Goal: Transaction & Acquisition: Purchase product/service

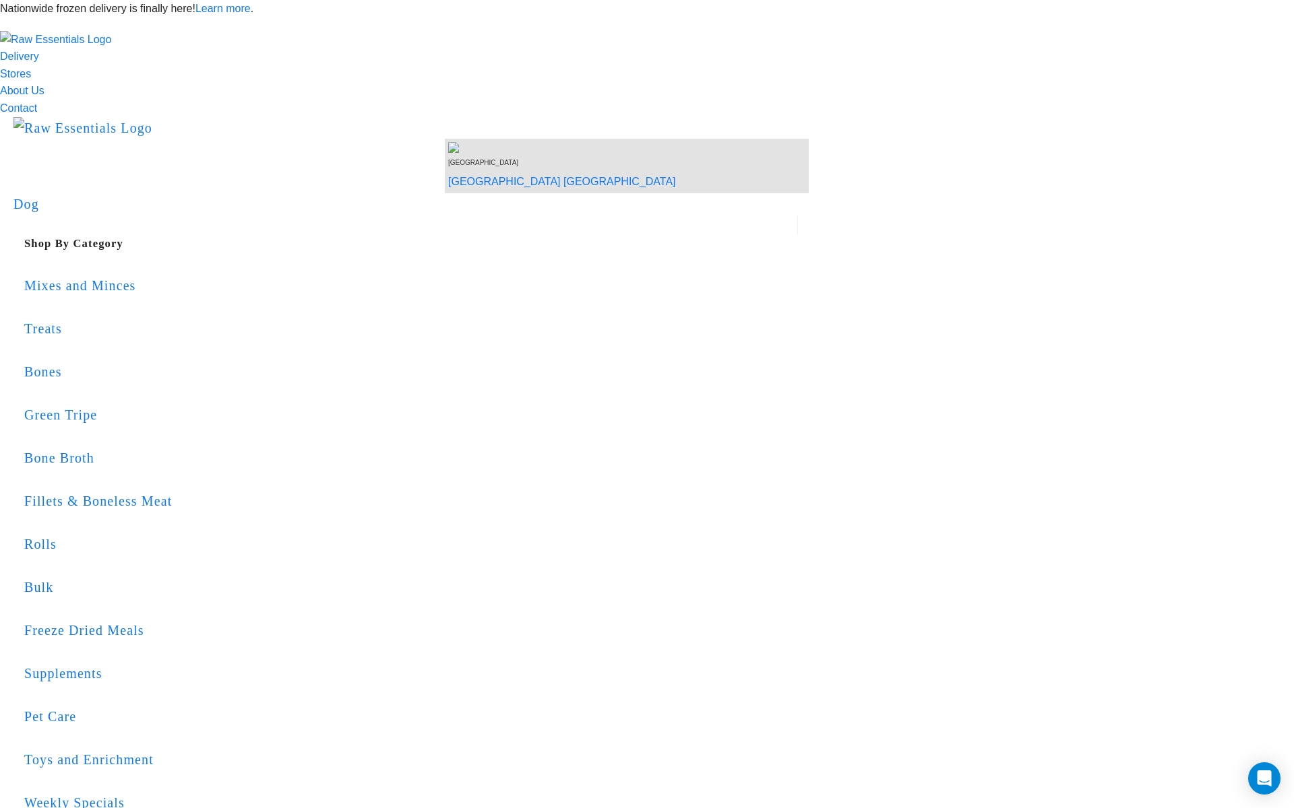
drag, startPoint x: 914, startPoint y: 248, endPoint x: 1293, endPoint y: 345, distance: 390.9
copy div "Item Total: $87.50 Rural Shipping Fee: $6.00 Cart total: $93.50"
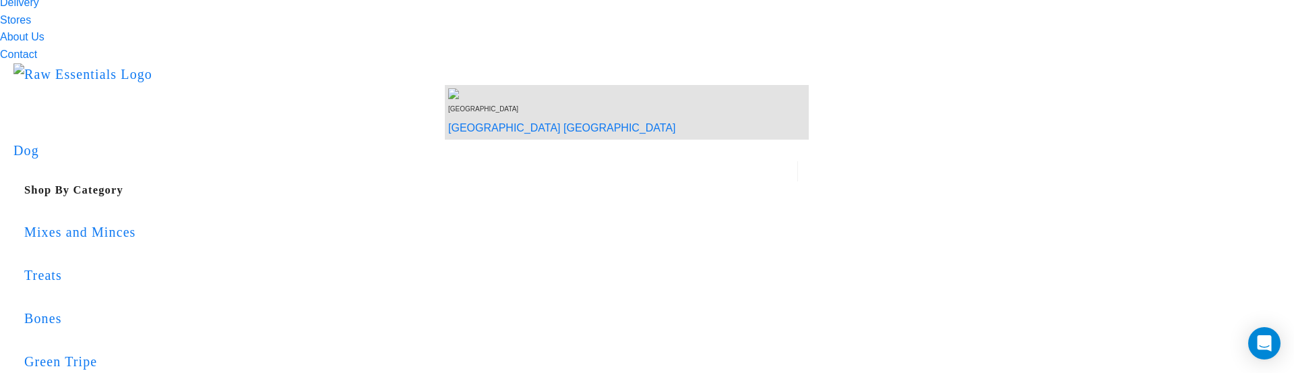
scroll to position [59, 0]
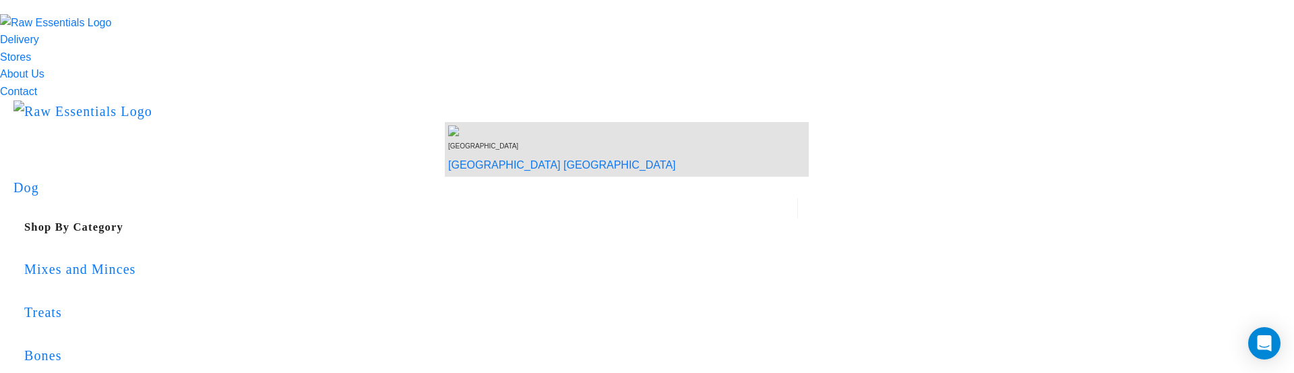
scroll to position [51, 0]
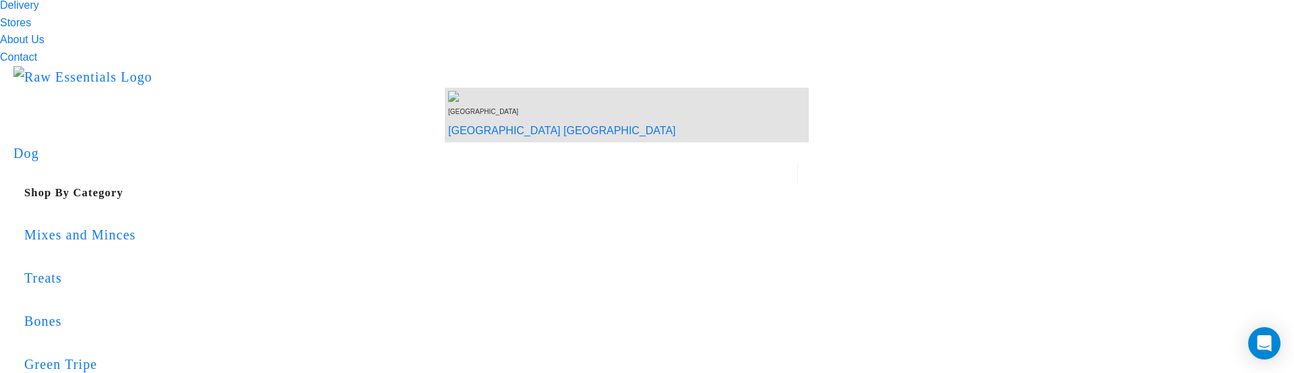
drag, startPoint x: 738, startPoint y: 219, endPoint x: 802, endPoint y: 228, distance: 65.4
copy div "Item Total:"
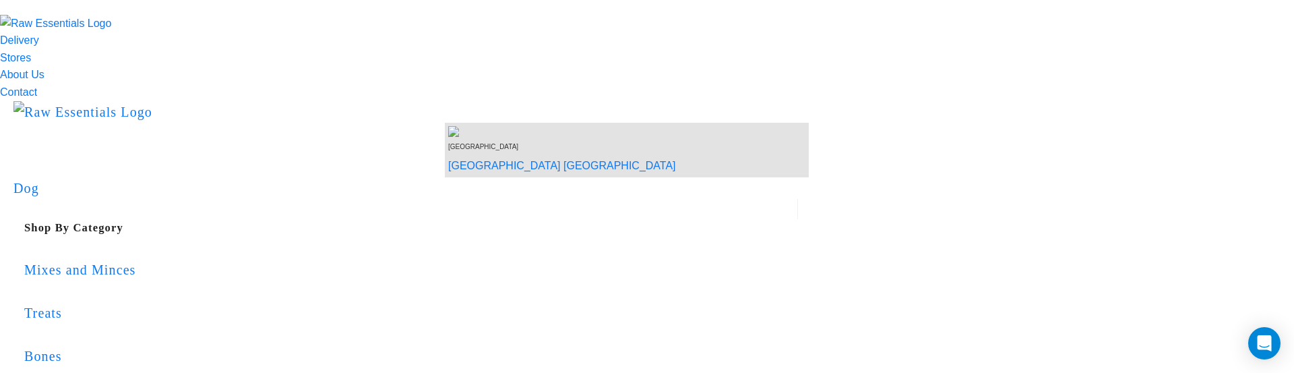
scroll to position [0, 0]
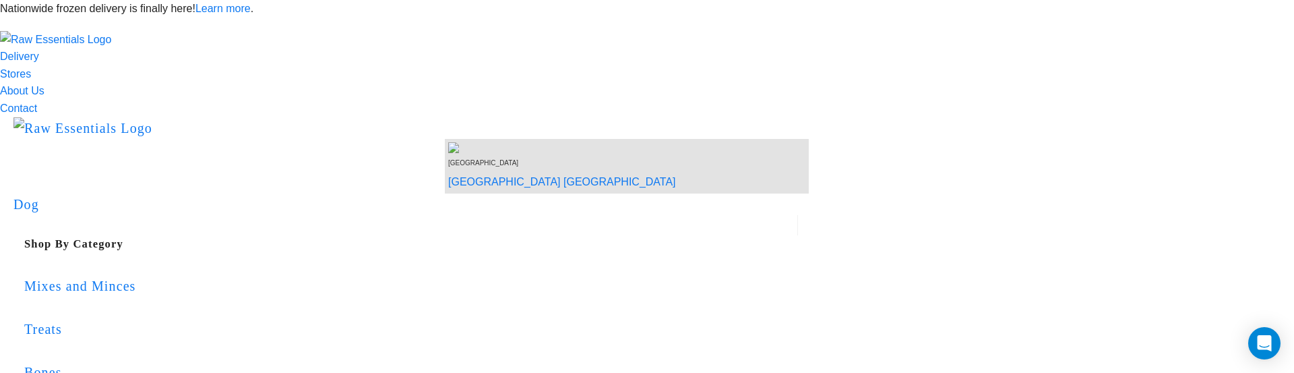
drag, startPoint x: 1289, startPoint y: 232, endPoint x: 1244, endPoint y: 232, distance: 45.8
copy div "$87.50"
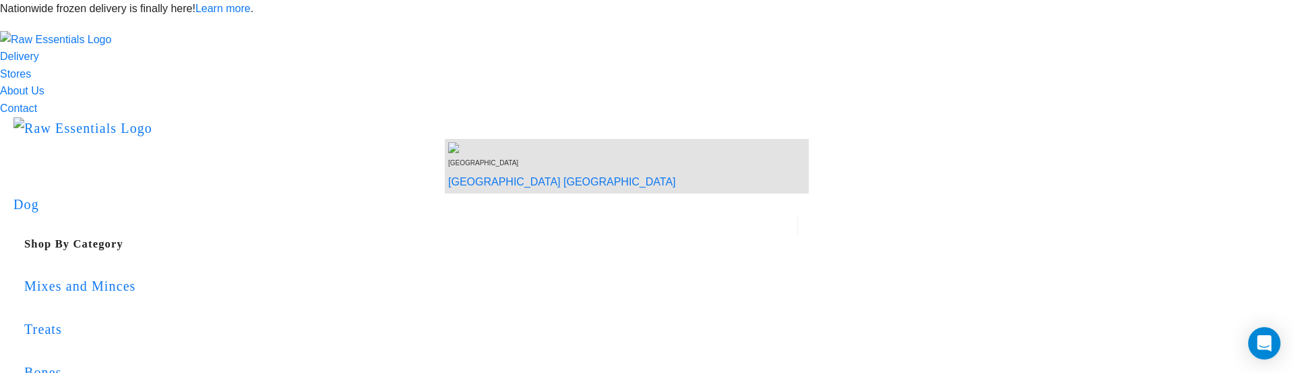
copy div "$86.70"
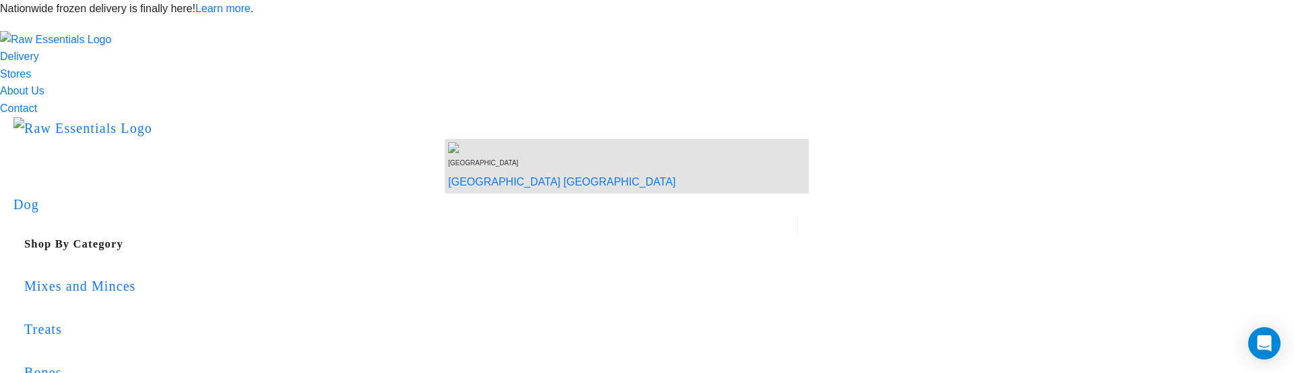
scroll to position [45, 0]
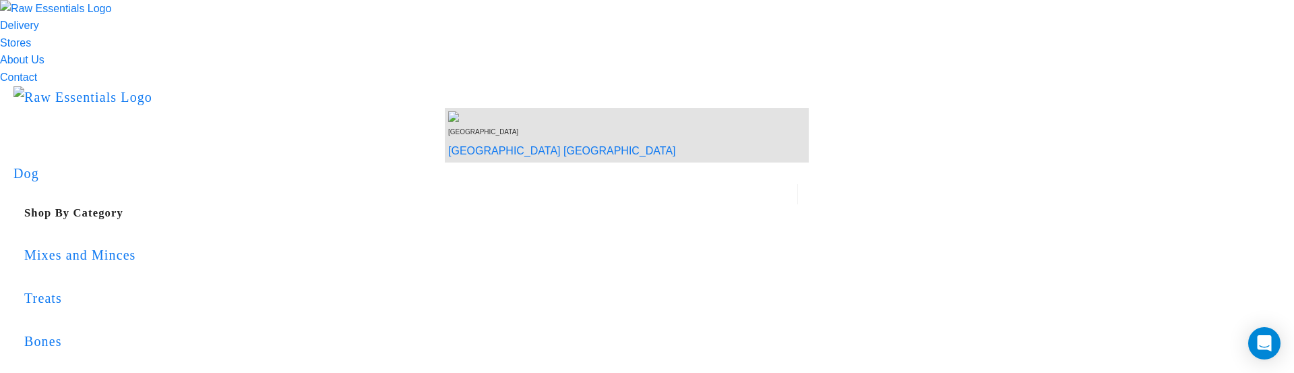
scroll to position [0, 0]
